Goal: Information Seeking & Learning: Understand process/instructions

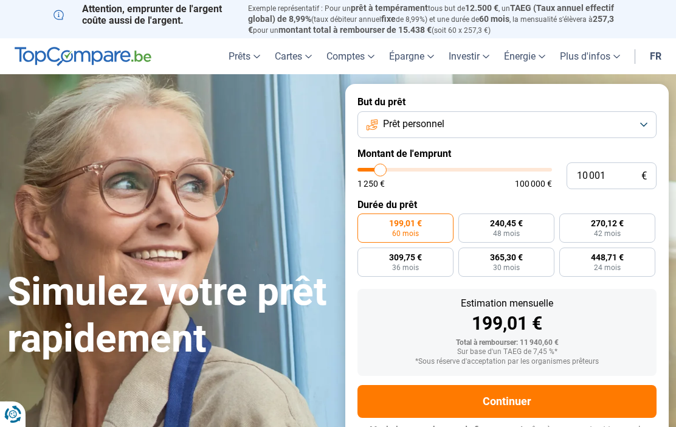
type input "10 500"
type input "10500"
type input "11 500"
type input "11500"
type input "12 750"
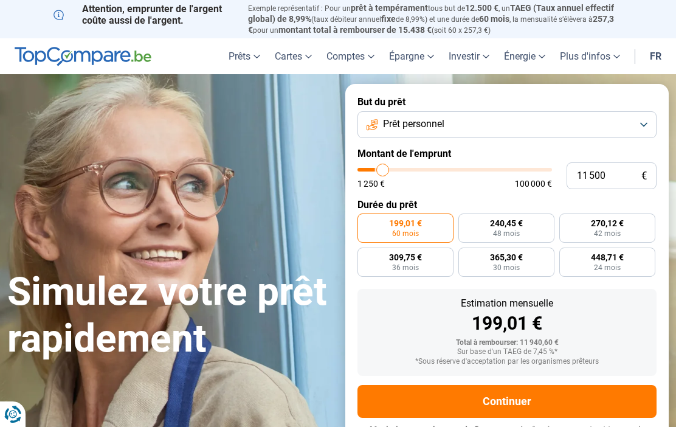
type input "12750"
type input "14 500"
type input "14500"
type input "16 500"
type input "16500"
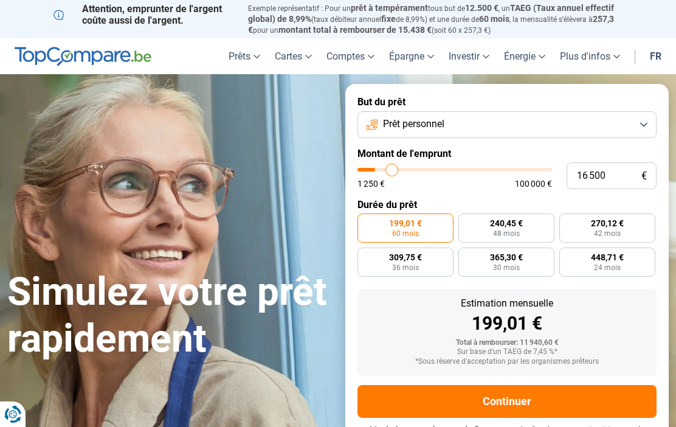
type input "18 250"
type input "18250"
type input "20 750"
type input "20750"
type input "22 750"
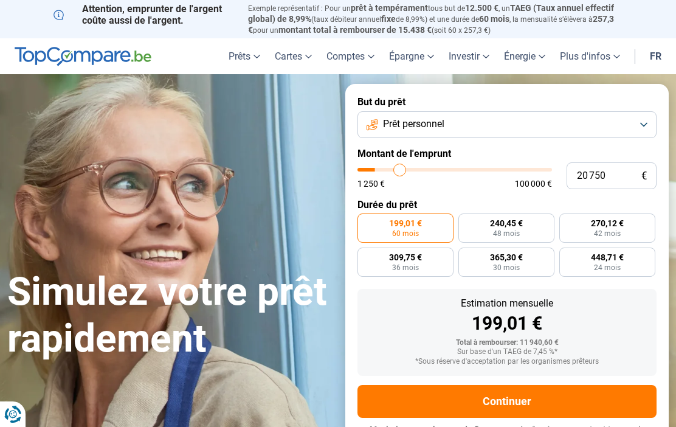
type input "22750"
type input "25 000"
type input "25000"
type input "27 000"
type input "27000"
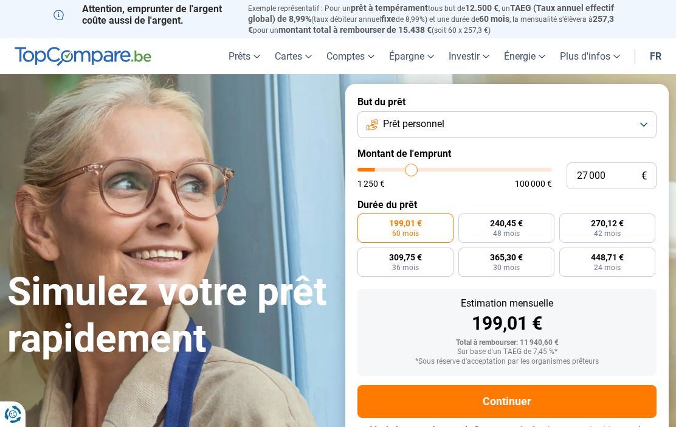
type input "29 000"
type input "29000"
type input "31 000"
type input "31000"
type input "33 000"
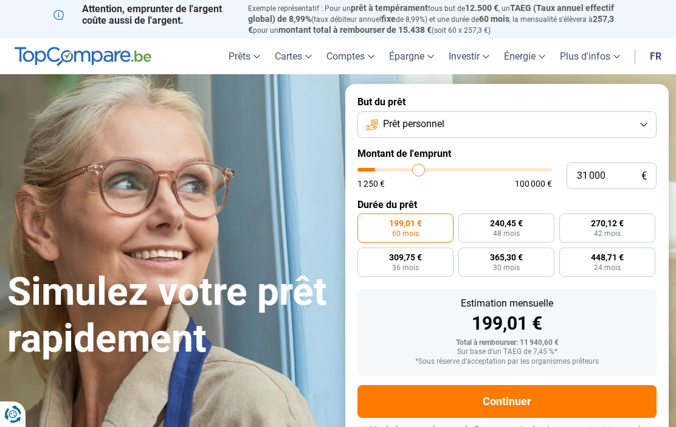
type input "33000"
type input "35 000"
type input "35000"
type input "36 500"
type input "36500"
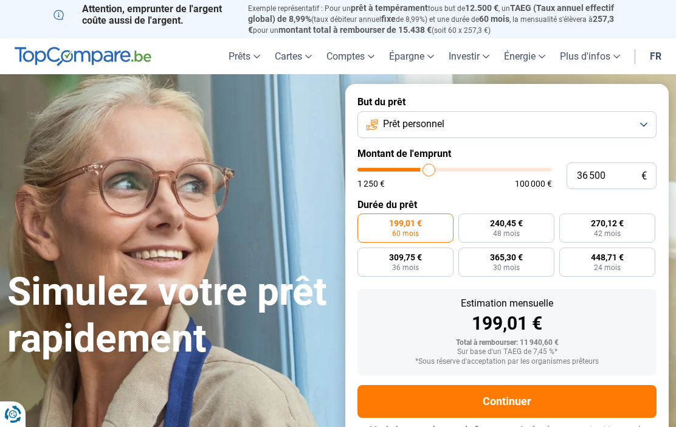
type input "38 250"
type input "38250"
type input "39 250"
type input "39250"
type input "40 500"
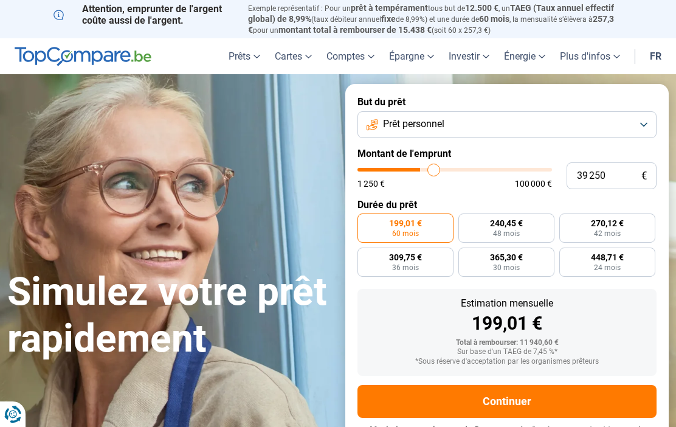
type input "40500"
type input "41 500"
type input "41500"
type input "42 500"
type input "42500"
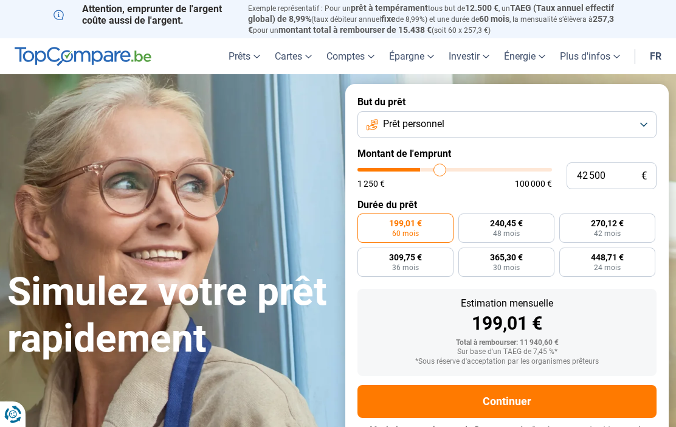
type input "43 250"
type input "43250"
type input "44 250"
type input "44250"
type input "45 000"
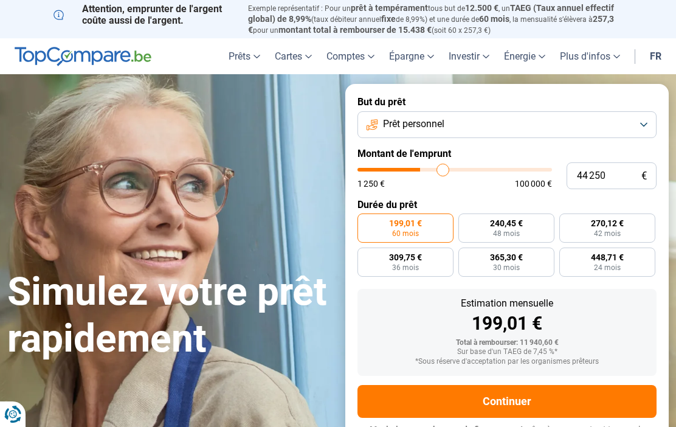
type input "45000"
type input "45 250"
type input "45250"
type input "45 500"
type input "45500"
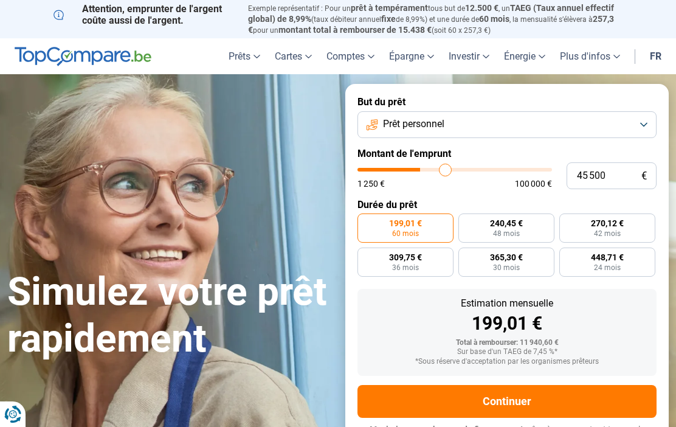
type input "46 000"
type input "46000"
type input "46 250"
type input "46250"
type input "46 500"
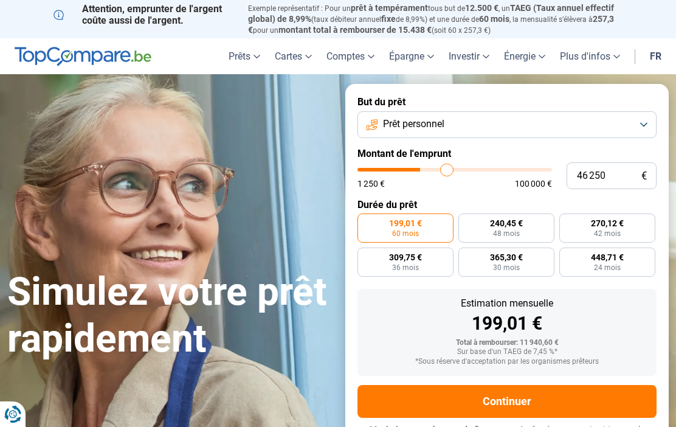
type input "46500"
type input "47 250"
type input "47250"
type input "47 500"
type input "47500"
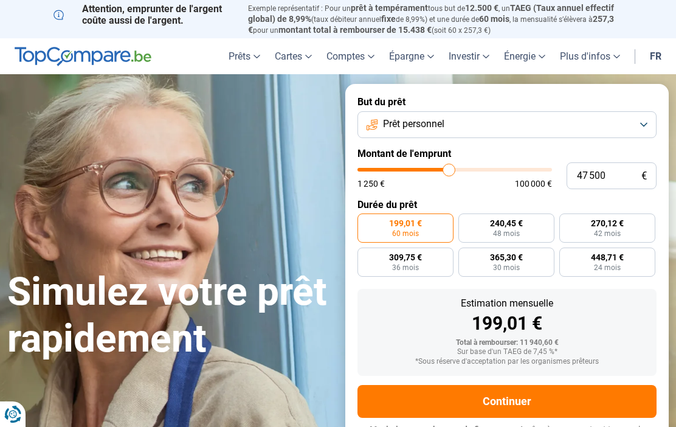
type input "48 250"
type input "48250"
type input "48 500"
type input "48500"
type input "49 000"
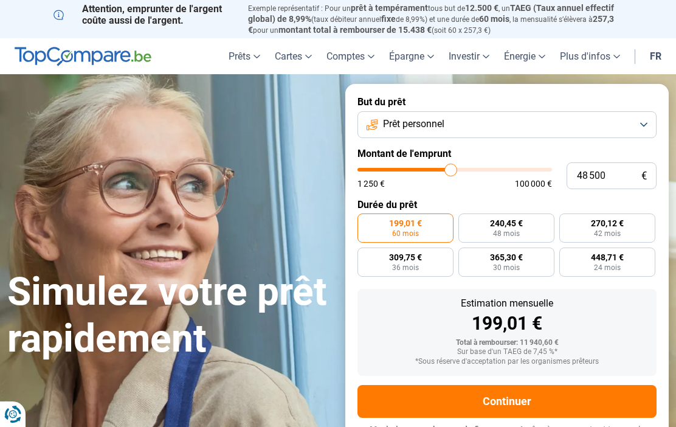
type input "49000"
type input "49 500"
type input "49500"
type input "50 250"
type input "50250"
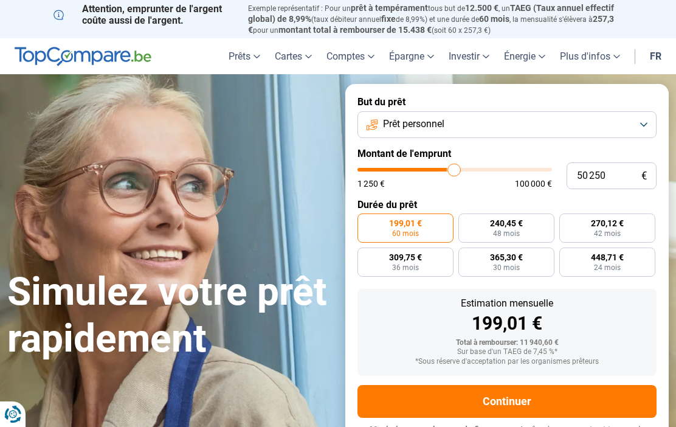
type input "50 500"
type input "50500"
type input "51 000"
type input "51000"
type input "51 250"
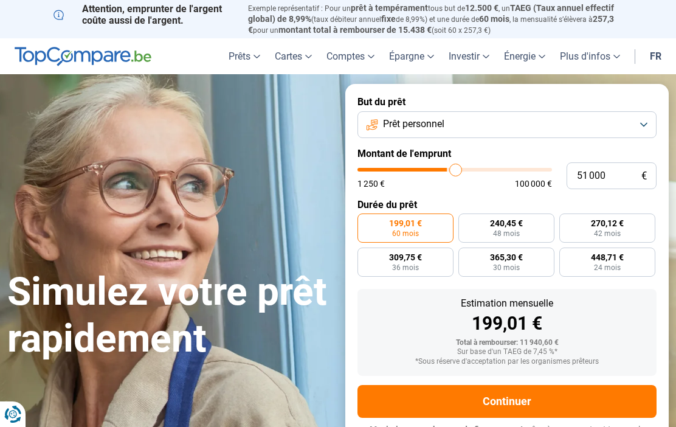
type input "51250"
type input "51 500"
type input "51500"
type input "52 000"
type input "52000"
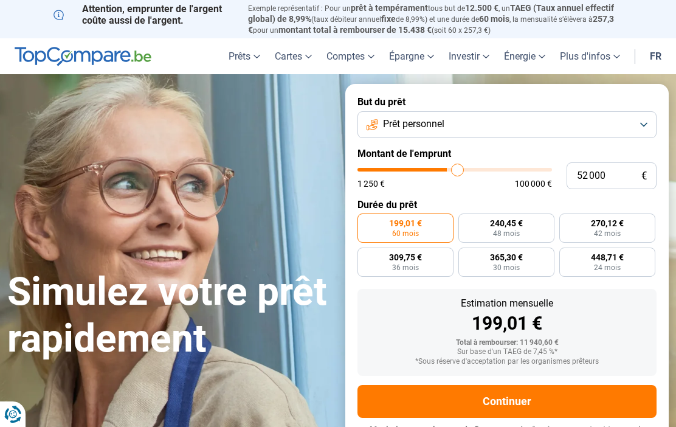
type input "52 250"
type input "52250"
type input "52 500"
type input "52500"
type input "53 000"
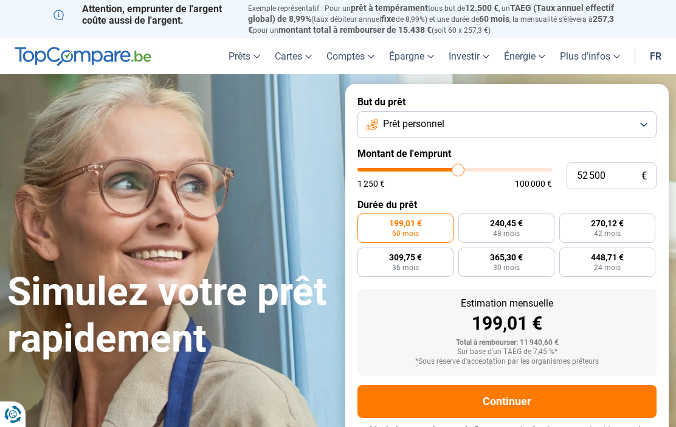
type input "53000"
type input "53 250"
type input "53250"
type input "53 000"
type input "53000"
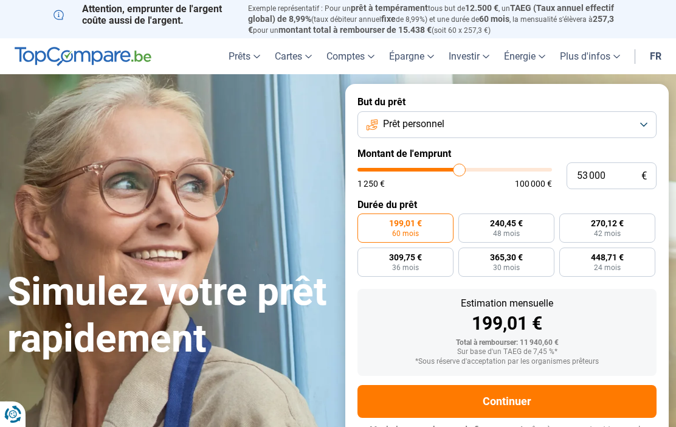
type input "52 500"
type input "52500"
type input "52 250"
type input "52250"
type input "52 000"
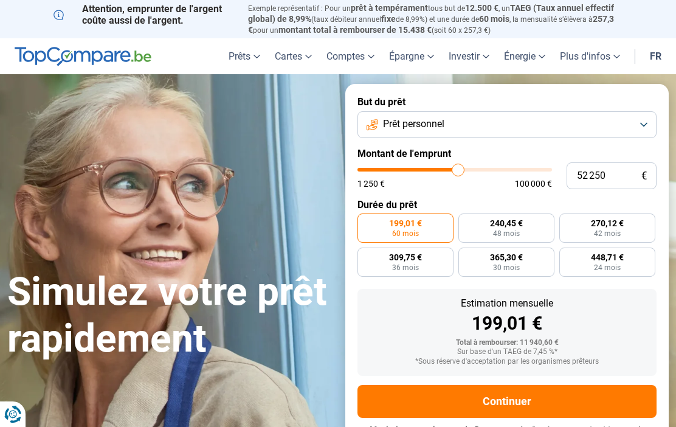
type input "52000"
type input "51 250"
type input "51250"
type input "51 000"
type input "51000"
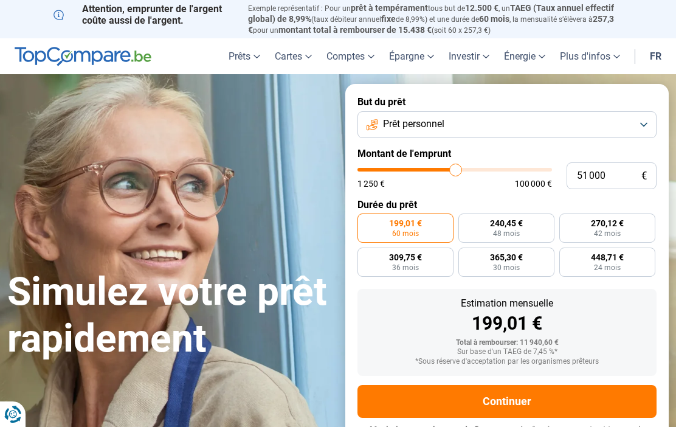
type input "50 500"
type input "50500"
type input "50 250"
type input "50250"
type input "49 500"
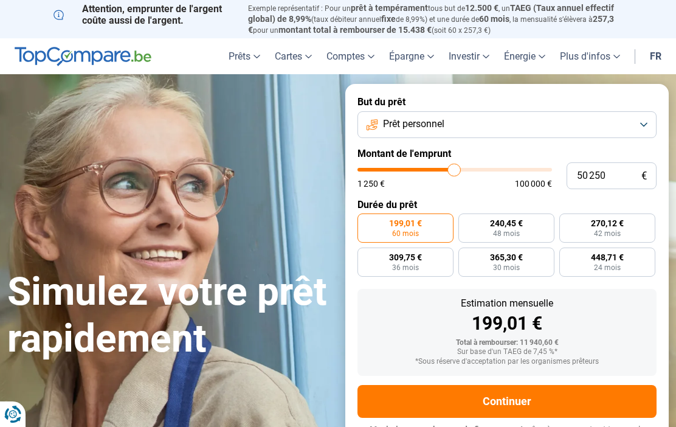
type input "49500"
type input "49 250"
type input "49250"
type input "48 500"
type input "48500"
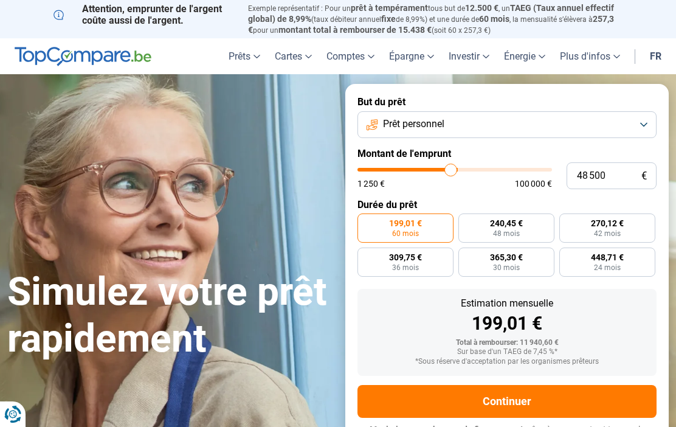
type input "48 000"
type input "48000"
type input "47 500"
type input "47500"
type input "47 250"
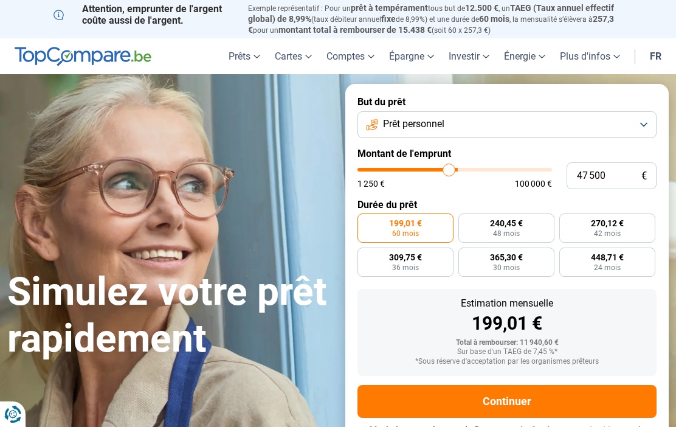
type input "47250"
type input "46 500"
type input "46500"
type input "46 250"
type input "46250"
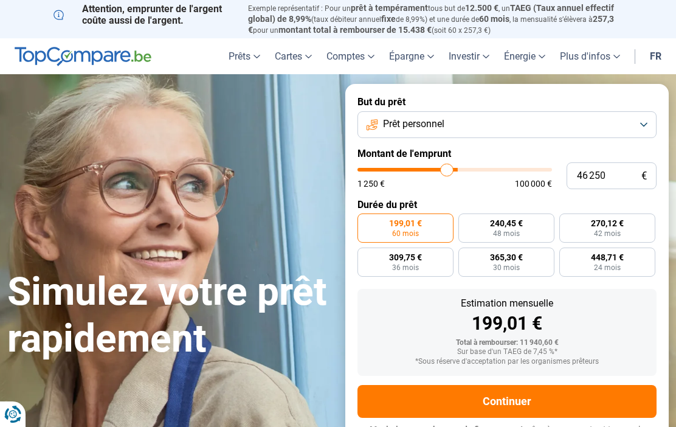
type input "46 000"
type input "46000"
type input "45 500"
type input "45500"
type input "46 000"
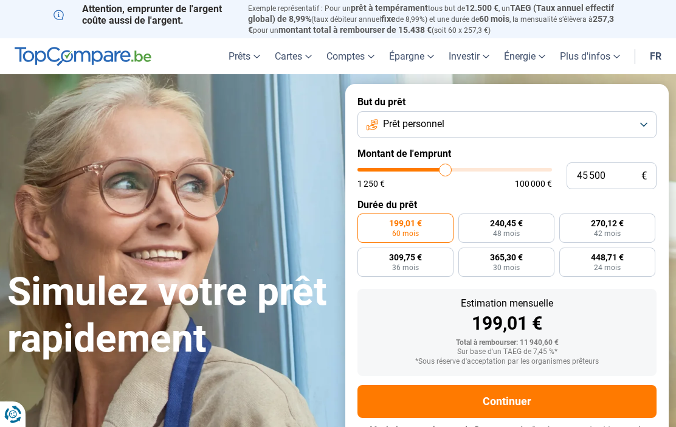
type input "46000"
type input "46 250"
type input "46250"
type input "46 500"
type input "46500"
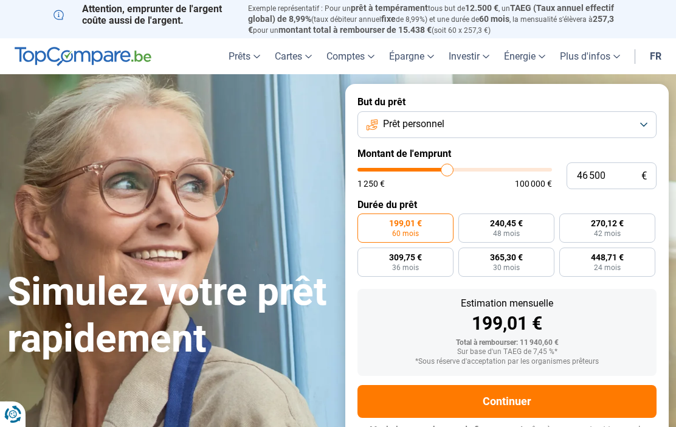
type input "47 000"
type input "47000"
type input "47 250"
type input "47250"
type input "47 500"
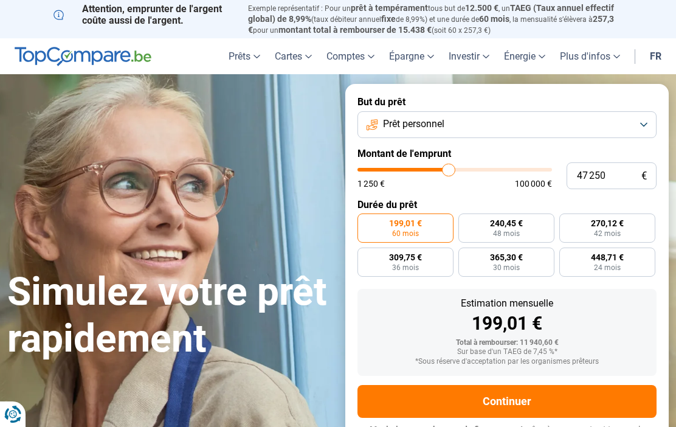
type input "47500"
type input "48 000"
type input "48000"
type input "48 250"
type input "48250"
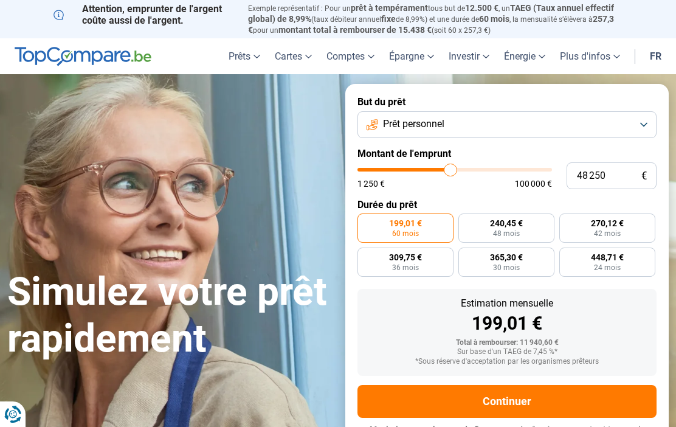
type input "49 000"
type input "49000"
type input "49 500"
type input "49500"
type input "50 250"
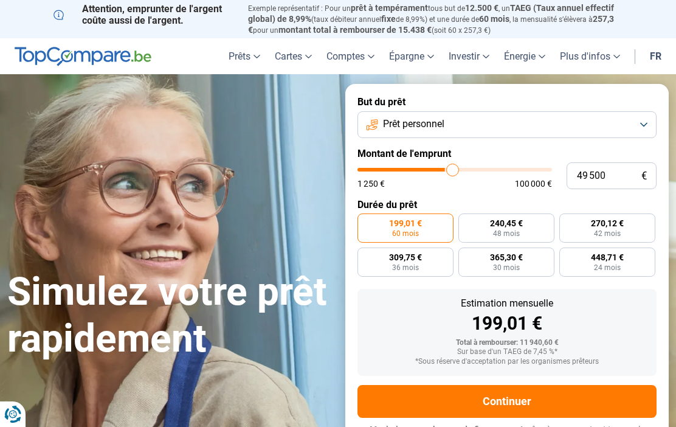
type input "50250"
type input "50 500"
type input "50500"
type input "51 250"
type input "51250"
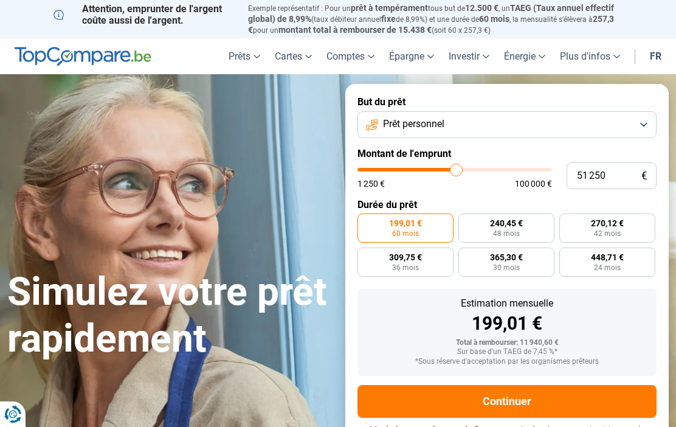
type input "52 000"
type input "52000"
type input "52 500"
type input "52500"
type input "53 000"
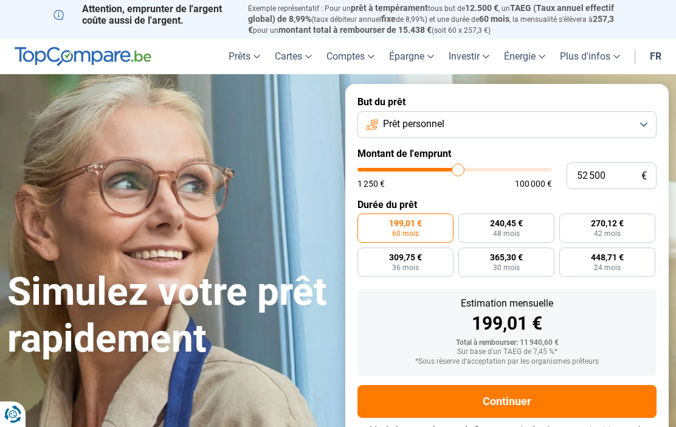
type input "53000"
type input "53 250"
type input "53250"
type input "53 500"
type input "53500"
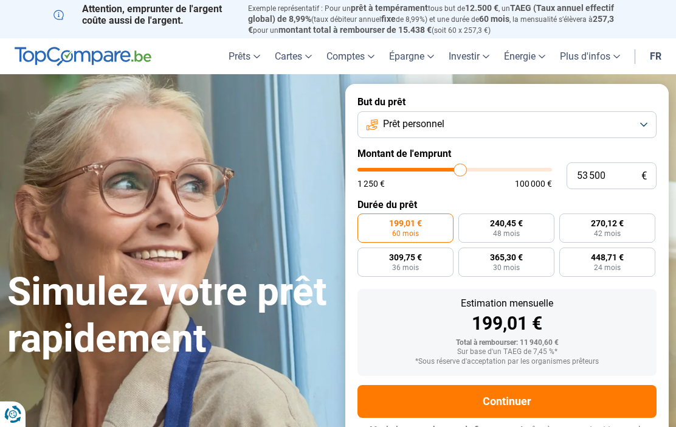
type input "54 000"
type input "54000"
type input "54 250"
type input "54250"
type input "54 500"
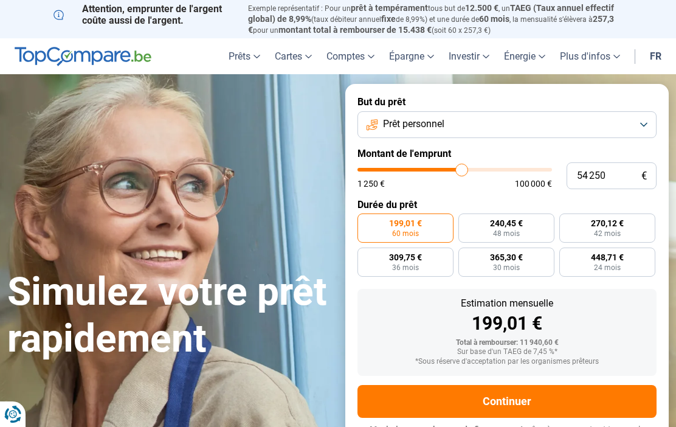
type input "54500"
type input "54 750"
type input "54750"
type input "55 250"
type input "55250"
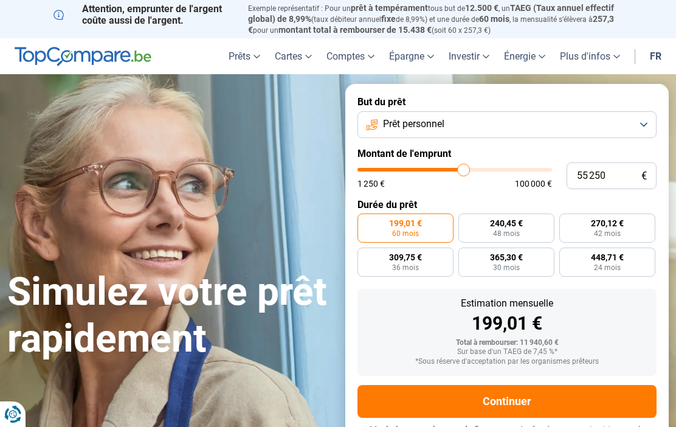
type input "55 500"
type input "55500"
type input "55 750"
type input "55750"
type input "56 250"
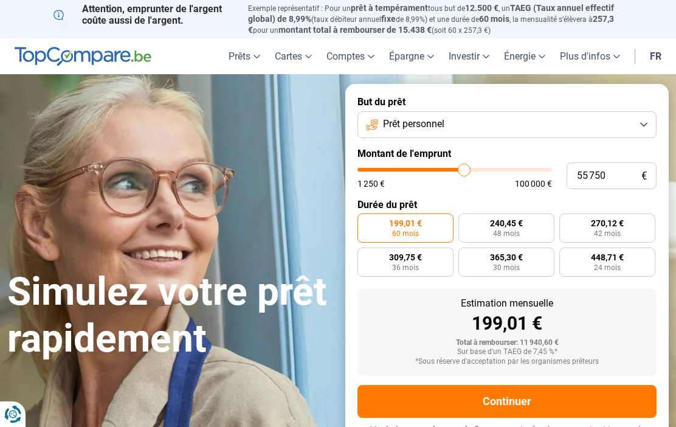
type input "56250"
type input "56 500"
type input "56500"
type input "56 750"
type input "56750"
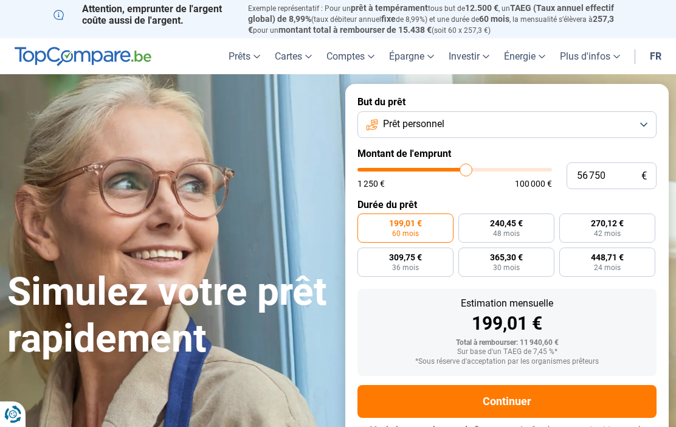
type input "57 250"
type input "57250"
type input "57 500"
type input "57500"
type input "57 750"
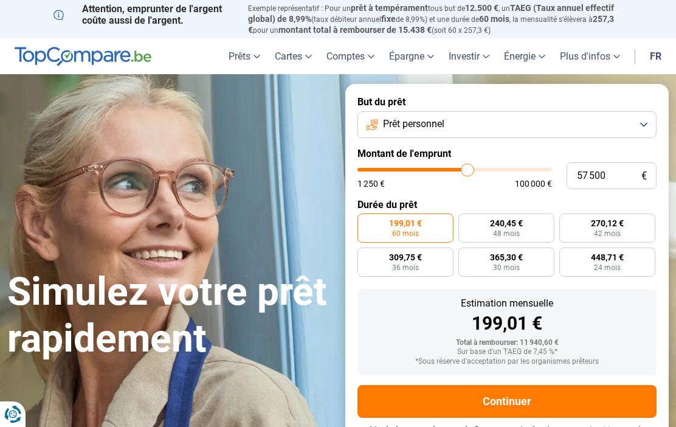
type input "57750"
type input "58 250"
type input "58250"
type input "58 500"
type input "58500"
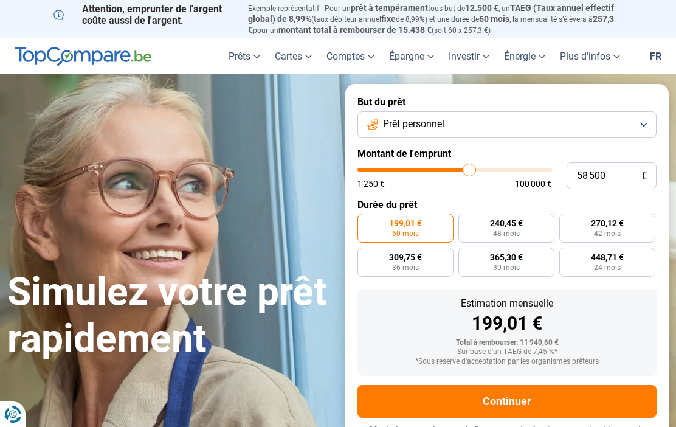
type input "58 750"
type input "58750"
type input "59 250"
type input "59250"
type input "59 500"
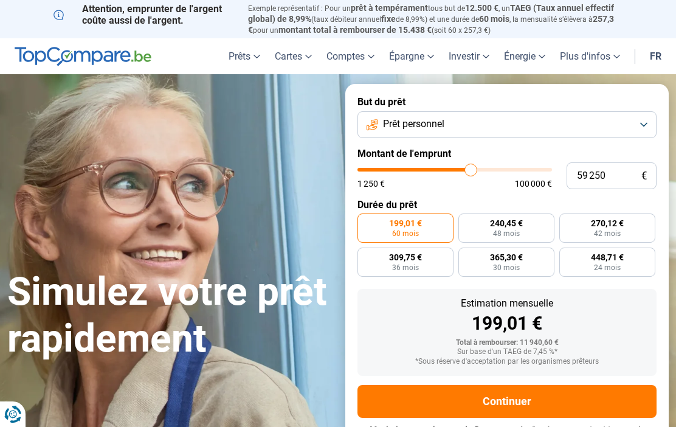
type input "59500"
type input "59 750"
type input "59750"
type input "59 500"
type input "59500"
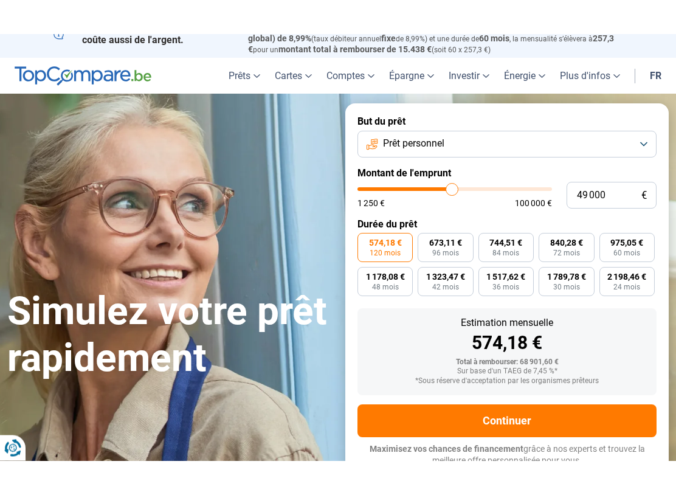
scroll to position [15, 0]
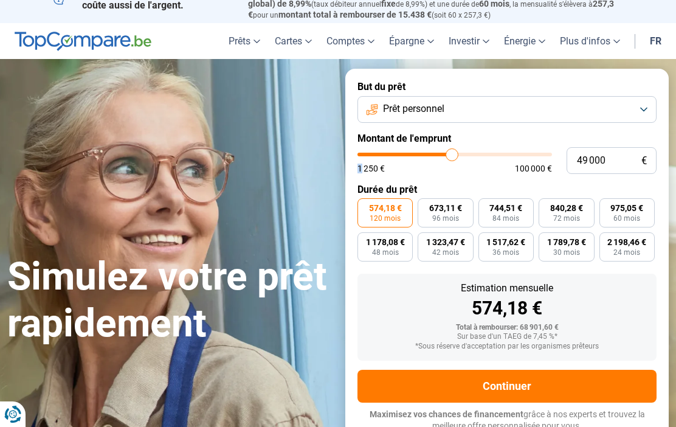
click at [450, 165] on div "1 250 € 100 000 €" at bounding box center [454, 168] width 194 height 9
click at [431, 185] on label "Durée du prêt" at bounding box center [506, 190] width 299 height 12
click at [449, 184] on label "Durée du prêt" at bounding box center [506, 190] width 299 height 12
click at [466, 167] on div "1 250 € 100 000 €" at bounding box center [454, 168] width 194 height 9
click at [458, 156] on input "range" at bounding box center [454, 155] width 194 height 4
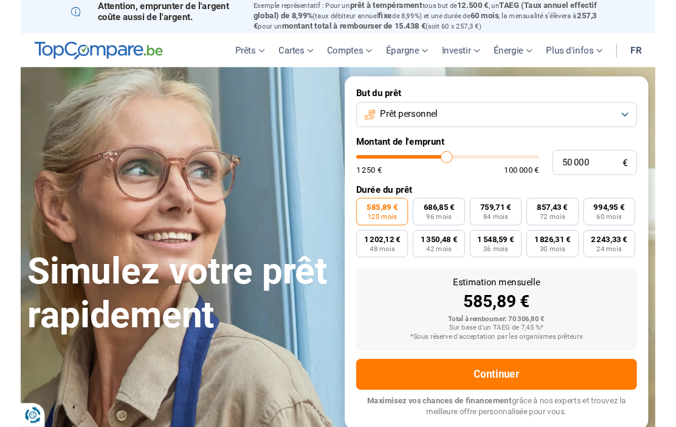
scroll to position [12, 0]
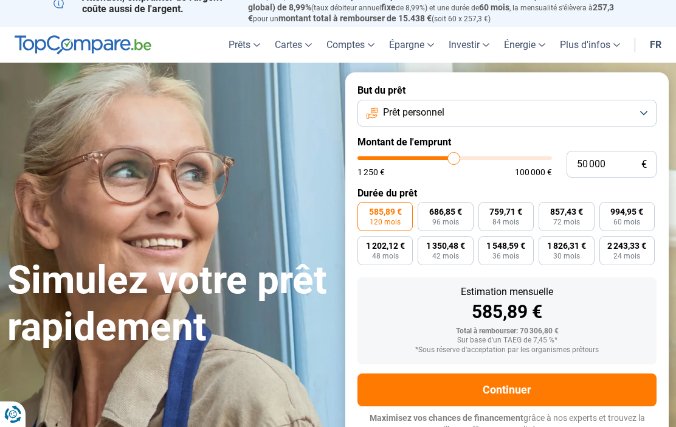
click at [637, 115] on button "Prêt personnel" at bounding box center [506, 113] width 299 height 27
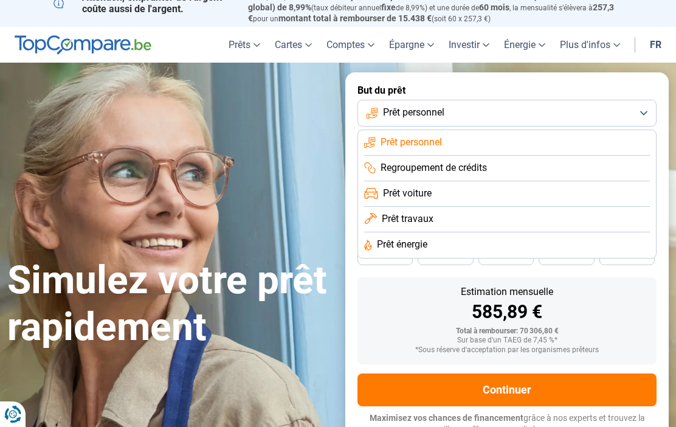
click at [428, 218] on span "Prêt travaux" at bounding box center [408, 218] width 52 height 13
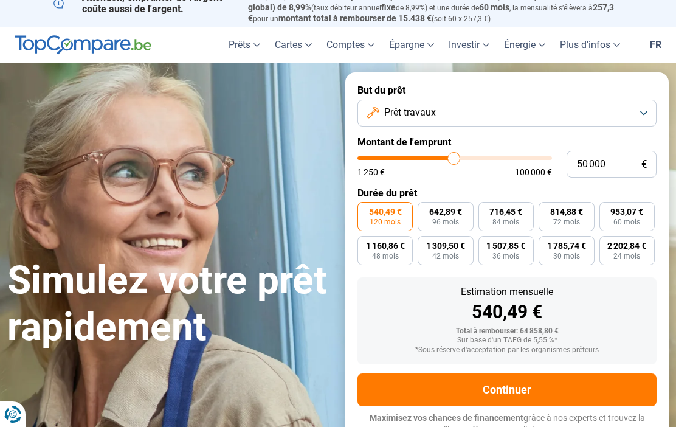
scroll to position [15, 0]
